Goal: Task Accomplishment & Management: Use online tool/utility

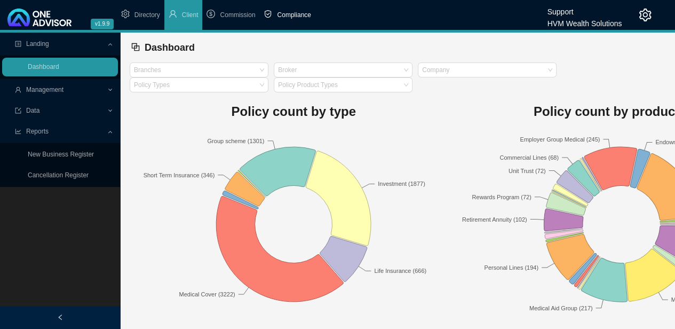
click at [288, 16] on span "Compliance" at bounding box center [294, 14] width 34 height 7
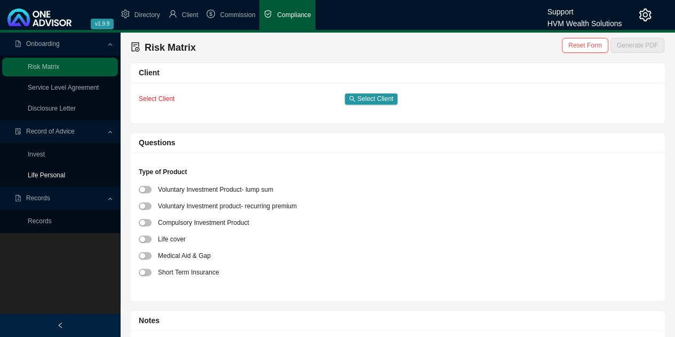
click at [49, 172] on link "Life Personal" at bounding box center [46, 174] width 37 height 7
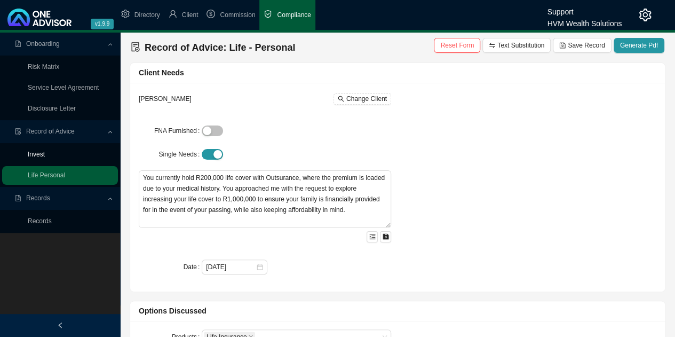
click at [38, 154] on link "Invest" at bounding box center [36, 153] width 17 height 7
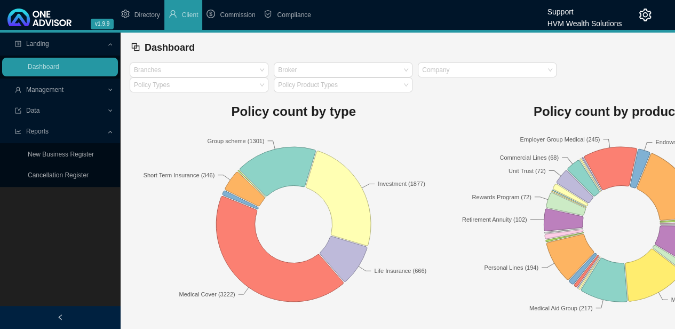
click at [642, 14] on icon "setting" at bounding box center [645, 15] width 13 height 13
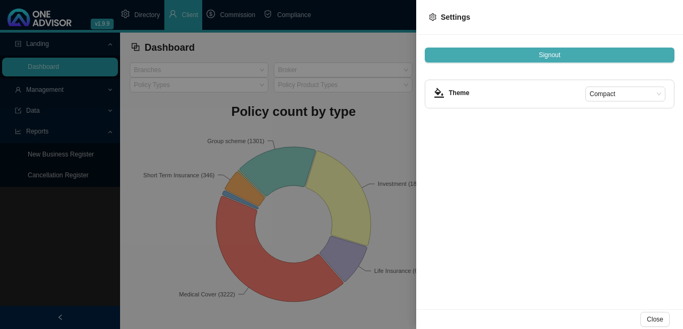
click at [556, 58] on span "Signout" at bounding box center [550, 55] width 22 height 11
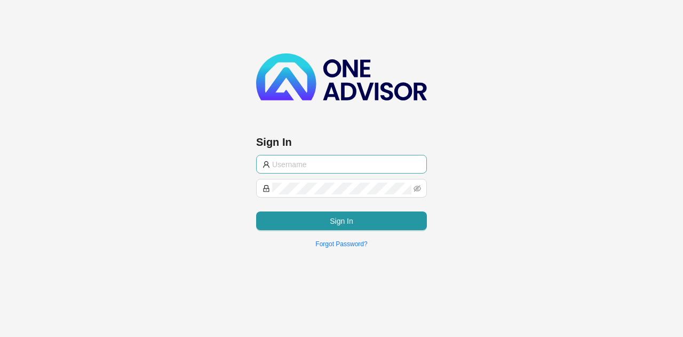
click at [333, 160] on input "text" at bounding box center [346, 164] width 148 height 12
type input "support@hvmws"
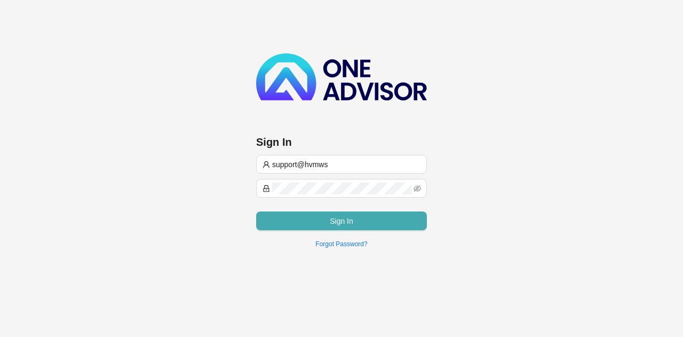
click at [315, 221] on button "Sign In" at bounding box center [341, 220] width 171 height 19
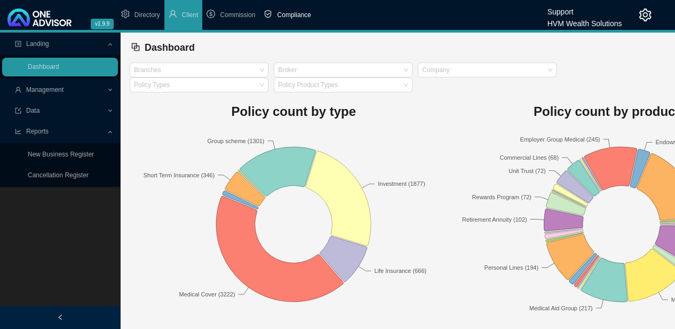
click at [289, 12] on span "Compliance" at bounding box center [294, 14] width 34 height 7
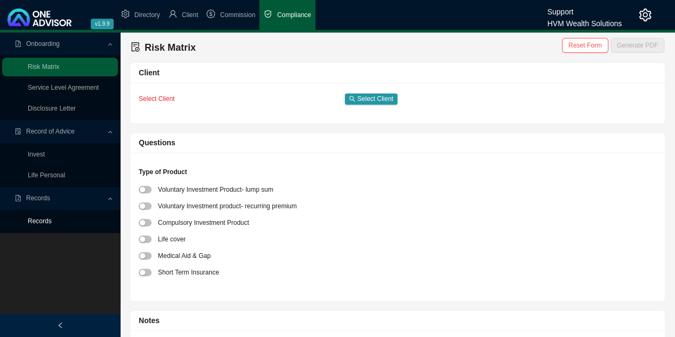
click at [42, 221] on link "Records" at bounding box center [40, 220] width 24 height 7
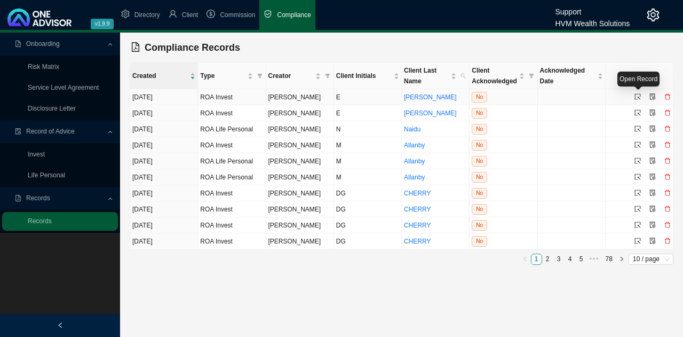
click at [637, 96] on icon "select" at bounding box center [637, 96] width 6 height 6
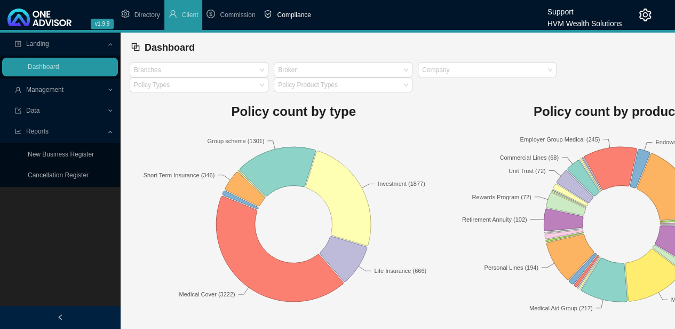
click at [293, 12] on span "Compliance" at bounding box center [294, 14] width 34 height 7
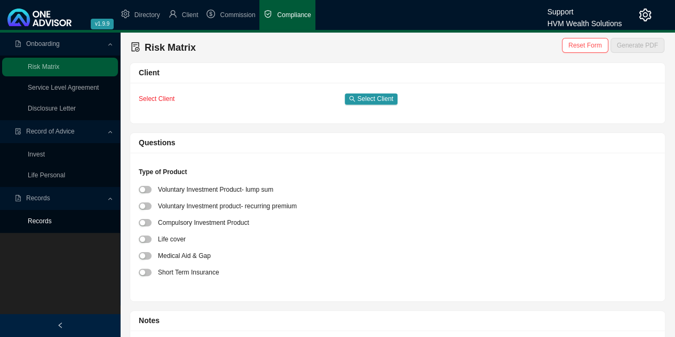
click at [42, 220] on link "Records" at bounding box center [40, 220] width 24 height 7
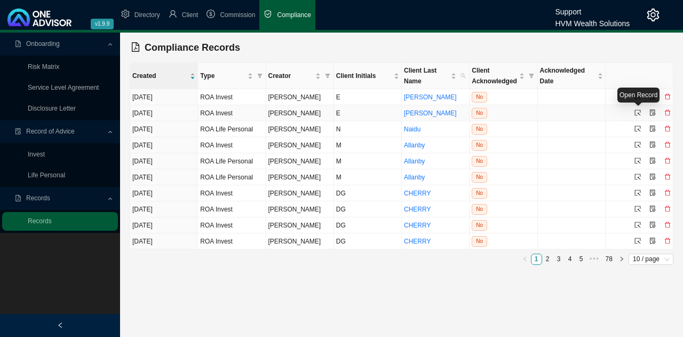
click at [637, 111] on icon "select" at bounding box center [637, 112] width 6 height 6
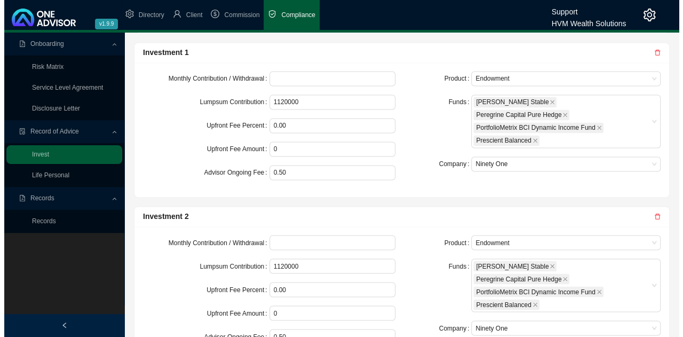
scroll to position [1003, 0]
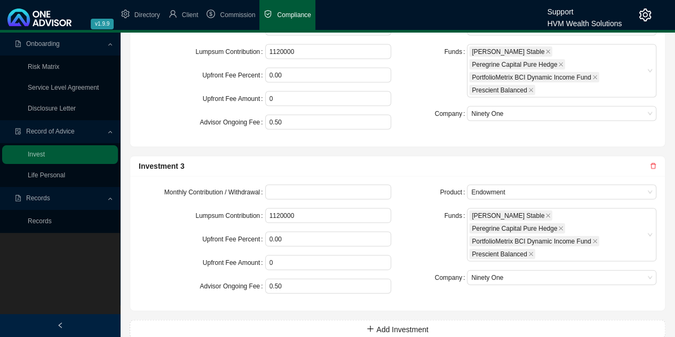
click at [653, 162] on icon "delete" at bounding box center [653, 165] width 6 height 6
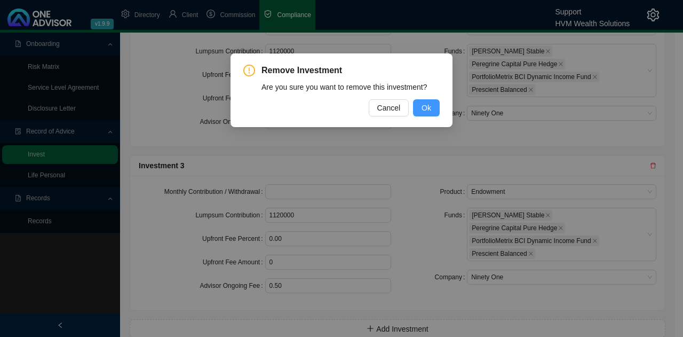
click at [436, 114] on button "Ok" at bounding box center [426, 107] width 27 height 17
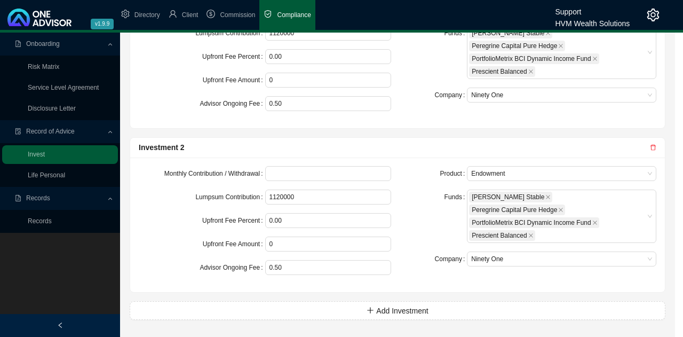
scroll to position [840, 0]
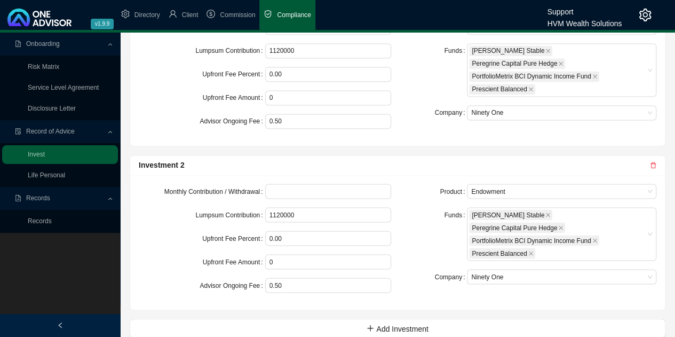
click at [653, 162] on icon "delete" at bounding box center [652, 165] width 5 height 6
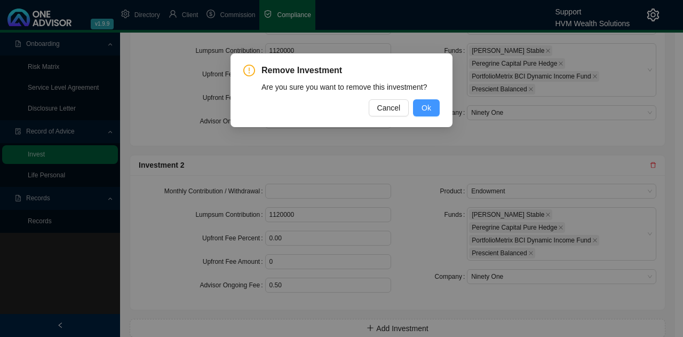
click at [428, 106] on span "Ok" at bounding box center [427, 108] width 10 height 12
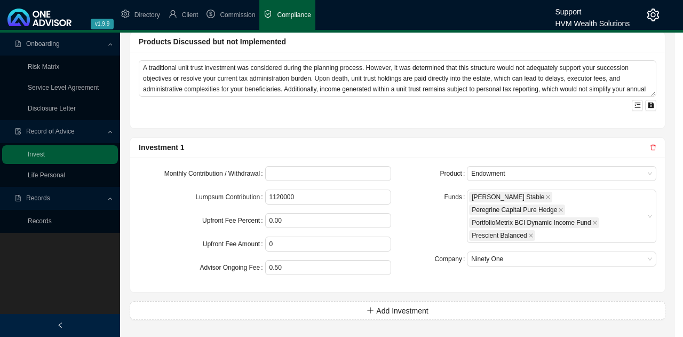
scroll to position [677, 0]
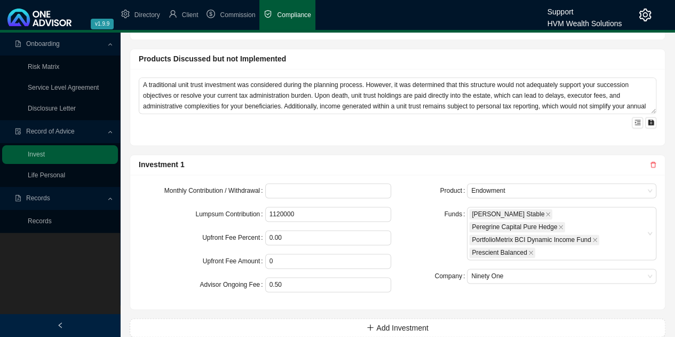
click at [653, 161] on icon "delete" at bounding box center [653, 164] width 6 height 6
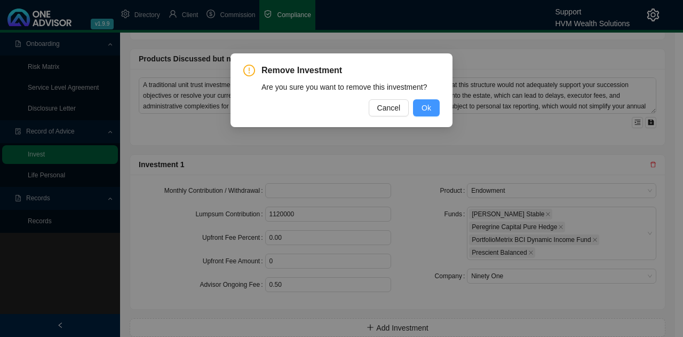
click at [423, 110] on span "Ok" at bounding box center [427, 108] width 10 height 12
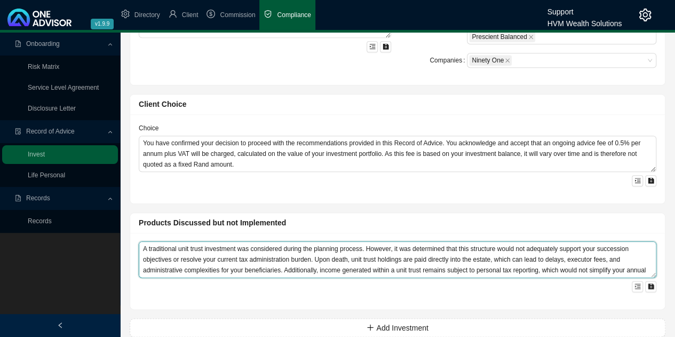
scroll to position [11, 0]
drag, startPoint x: 140, startPoint y: 236, endPoint x: 682, endPoint y: 286, distance: 544.4
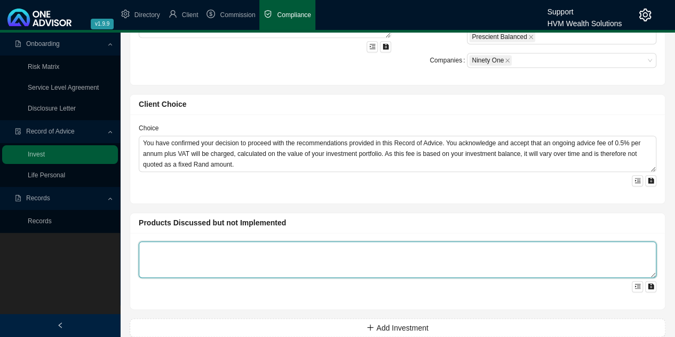
scroll to position [0, 0]
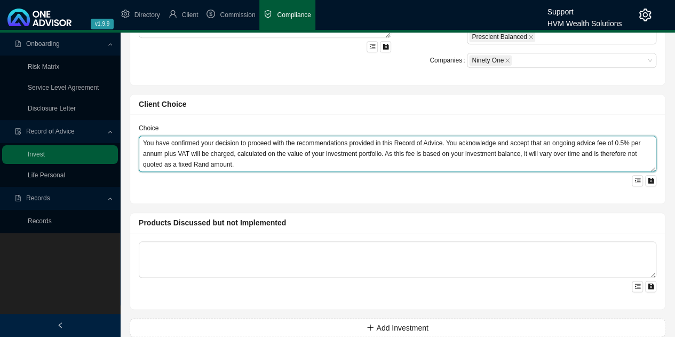
click at [536, 136] on textarea "You have confirmed your decision to proceed with the recommendations provided i…" at bounding box center [398, 154] width 518 height 36
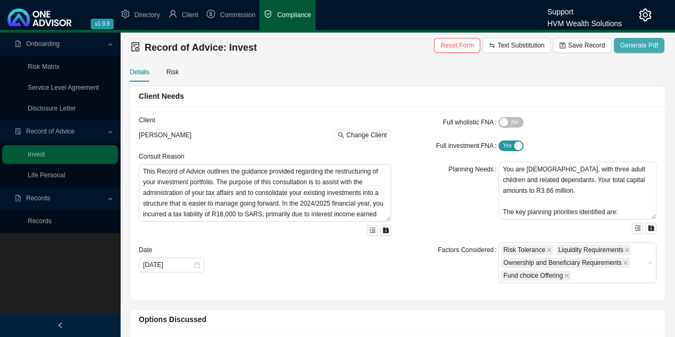
click at [636, 45] on span "Generate Pdf" at bounding box center [639, 45] width 38 height 11
